Goal: Transaction & Acquisition: Purchase product/service

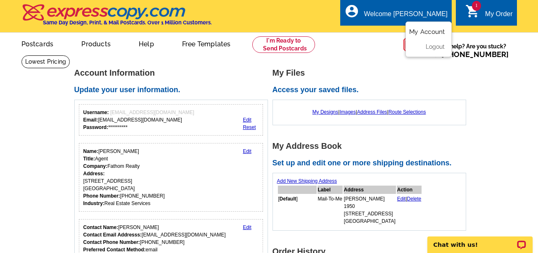
click at [425, 32] on link "My Account" at bounding box center [427, 31] width 36 height 7
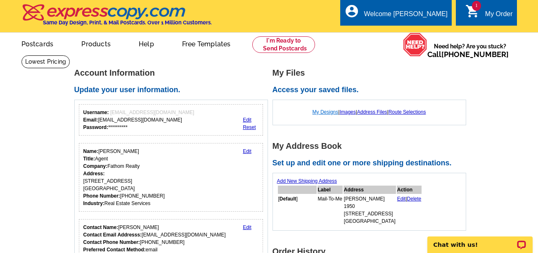
click at [324, 111] on link "My Designs" at bounding box center [326, 112] width 26 height 6
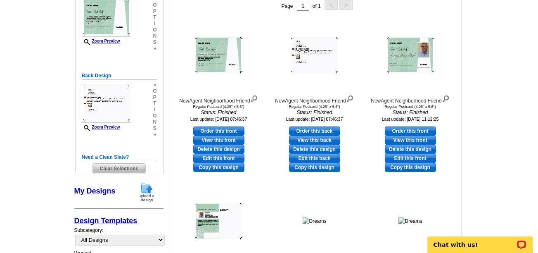
scroll to position [165, 0]
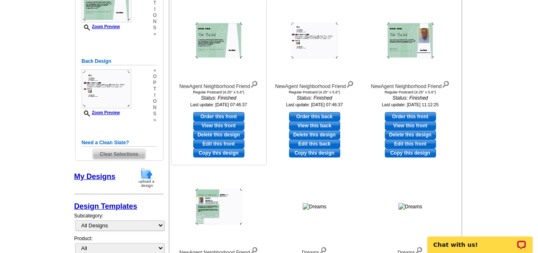
click at [216, 123] on link "View this front" at bounding box center [218, 125] width 51 height 9
click at [316, 125] on link "View this back" at bounding box center [314, 125] width 51 height 9
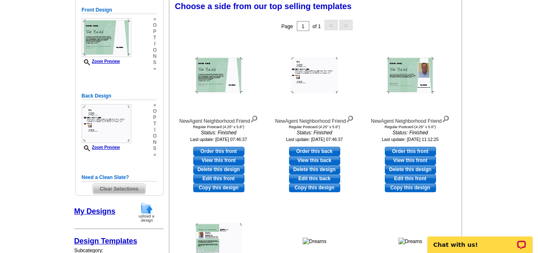
scroll to position [124, 0]
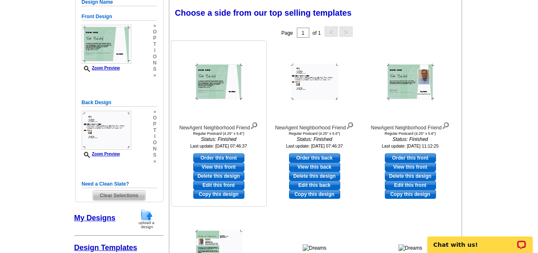
click at [214, 156] on link "Order this front" at bounding box center [218, 157] width 51 height 9
select select "1"
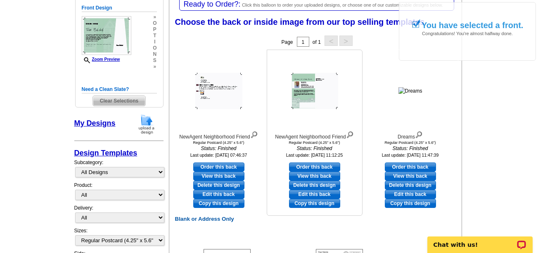
scroll to position [165, 0]
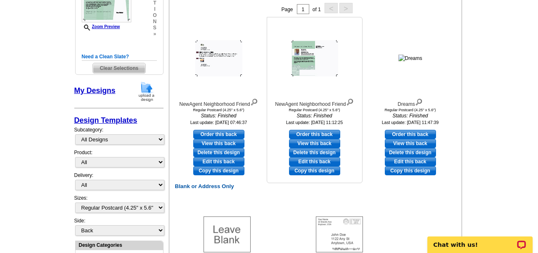
click at [312, 131] on link "Order this back" at bounding box center [314, 134] width 51 height 9
select select "front"
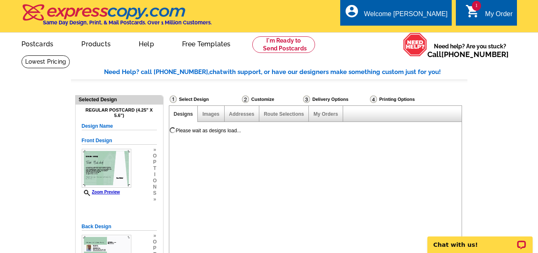
scroll to position [41, 0]
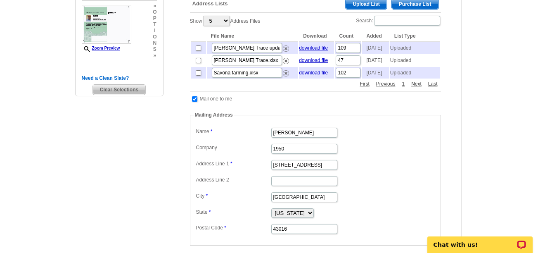
scroll to position [165, 0]
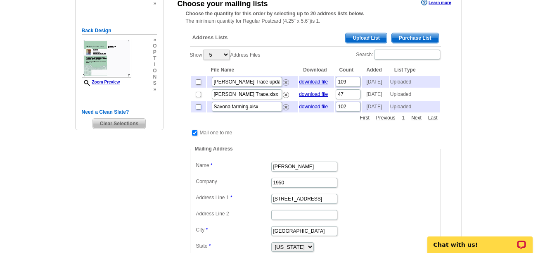
click at [198, 109] on input "checkbox" at bounding box center [198, 106] width 5 height 5
checkbox input "true"
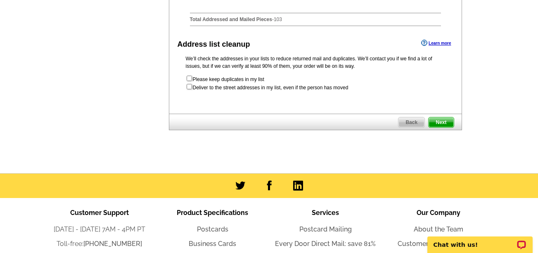
scroll to position [455, 0]
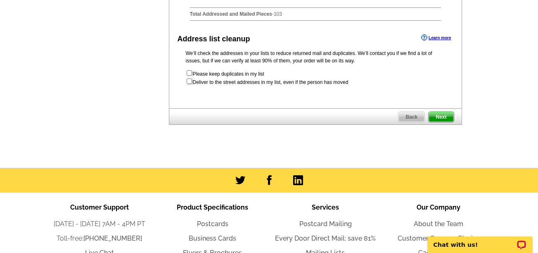
click at [191, 84] on input "checkbox" at bounding box center [189, 81] width 5 height 5
checkbox input "true"
radio input "true"
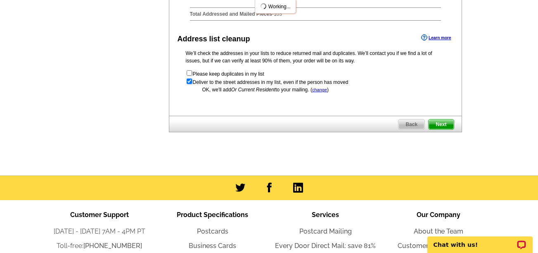
scroll to position [0, 0]
click at [443, 129] on span "Next" at bounding box center [441, 124] width 25 height 10
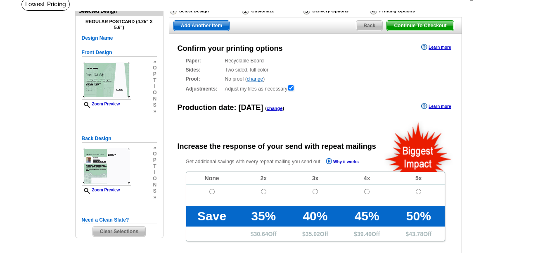
radio input "false"
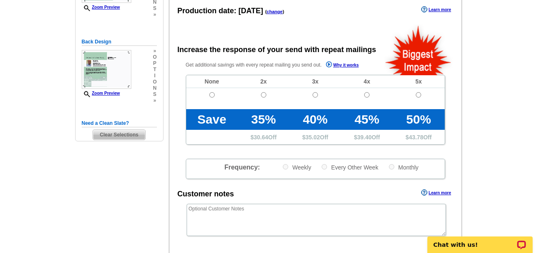
scroll to position [165, 0]
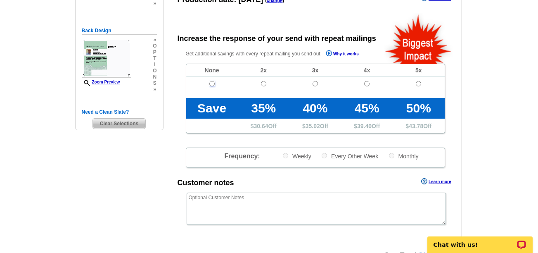
click at [212, 85] on input "radio" at bounding box center [211, 83] width 5 height 5
radio input "true"
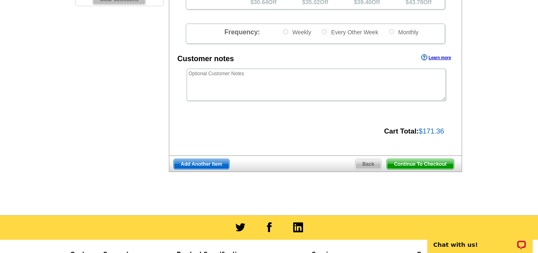
scroll to position [331, 0]
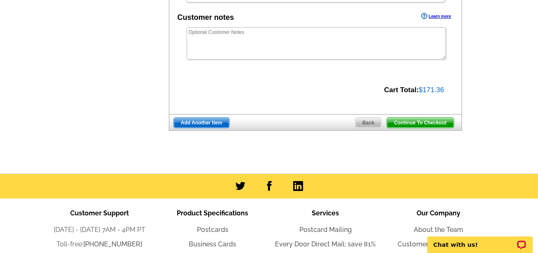
click at [412, 123] on span "Continue To Checkout" at bounding box center [420, 123] width 67 height 10
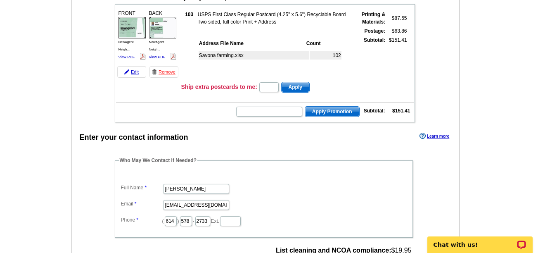
scroll to position [124, 0]
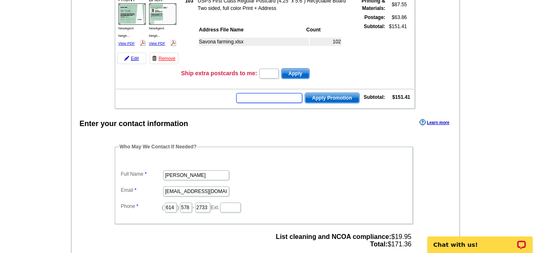
click at [243, 96] on input "text" at bounding box center [269, 98] width 66 height 10
type input "5ms5or"
click at [330, 97] on span "Apply Promotion" at bounding box center [332, 98] width 54 height 10
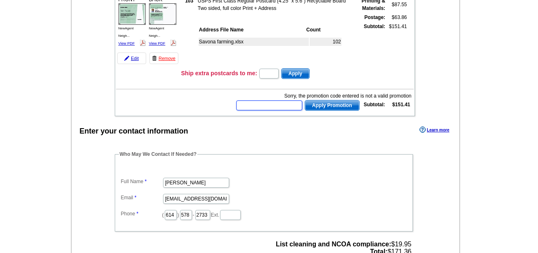
click at [248, 104] on input "text" at bounding box center [269, 105] width 66 height 10
type input "SMS50r"
click at [320, 106] on span "Apply Promotion" at bounding box center [332, 105] width 54 height 10
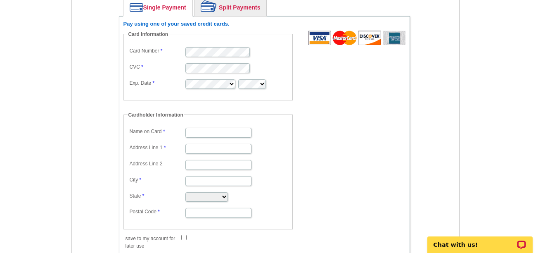
scroll to position [455, 0]
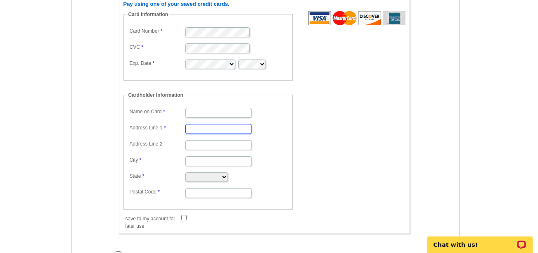
type input "[STREET_ADDRESS]"
type input "[GEOGRAPHIC_DATA]"
select select "OH"
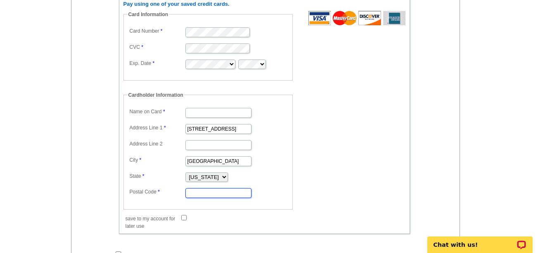
type input "43016"
type input "[PERSON_NAME]"
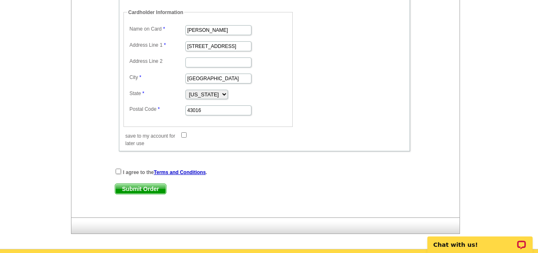
scroll to position [578, 0]
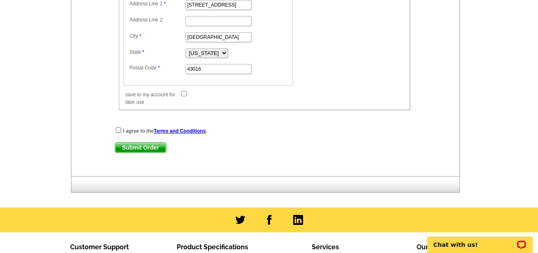
click at [183, 94] on input "save to my account for later use" at bounding box center [183, 93] width 5 height 5
checkbox input "true"
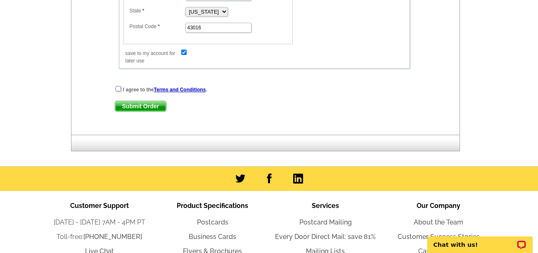
click at [118, 89] on input "checkbox" at bounding box center [118, 88] width 5 height 5
checkbox input "true"
click at [138, 105] on span "Submit Order" at bounding box center [140, 106] width 51 height 10
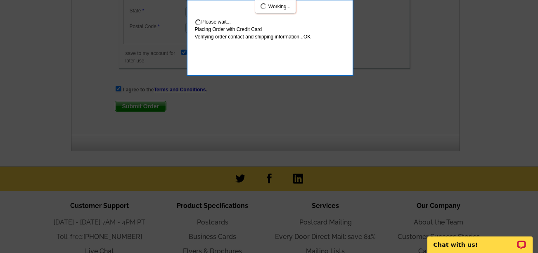
scroll to position [665, 0]
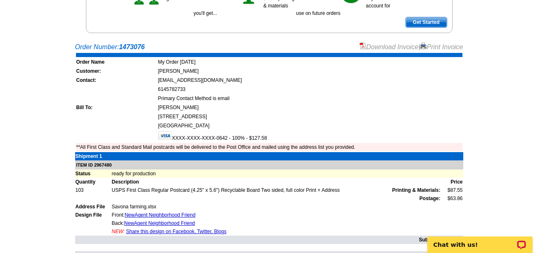
scroll to position [165, 0]
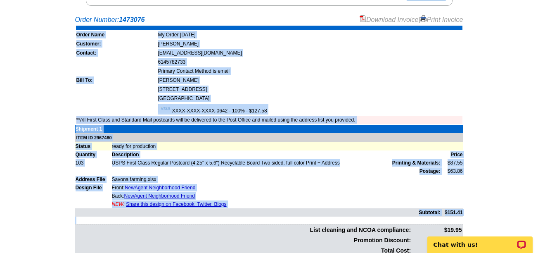
drag, startPoint x: 74, startPoint y: 33, endPoint x: 462, endPoint y: 225, distance: 433.0
click at [462, 225] on div "Order Number: 1473076 Download Invoice | Print Invoice Order Name My Order 2025…" at bounding box center [269, 150] width 397 height 271
drag, startPoint x: 462, startPoint y: 225, endPoint x: 455, endPoint y: 194, distance: 31.8
click at [482, 91] on main "Order Number: 1473076 Download Invoice | Print Invoice Order Name My Order 2025…" at bounding box center [269, 152] width 538 height 283
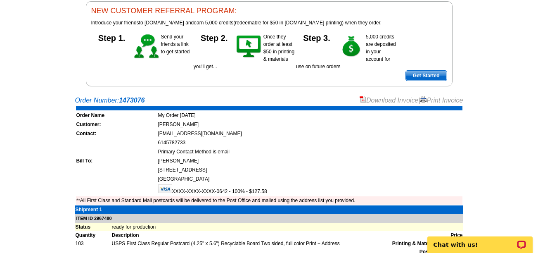
scroll to position [0, 0]
